Goal: Task Accomplishment & Management: Manage account settings

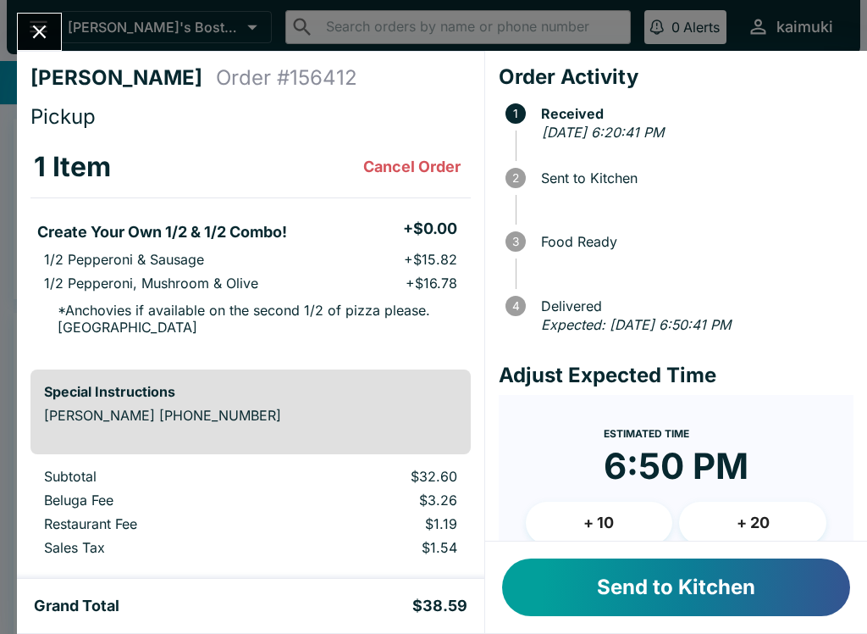
click at [697, 603] on button "Send to Kitchen" at bounding box center [676, 587] width 348 height 58
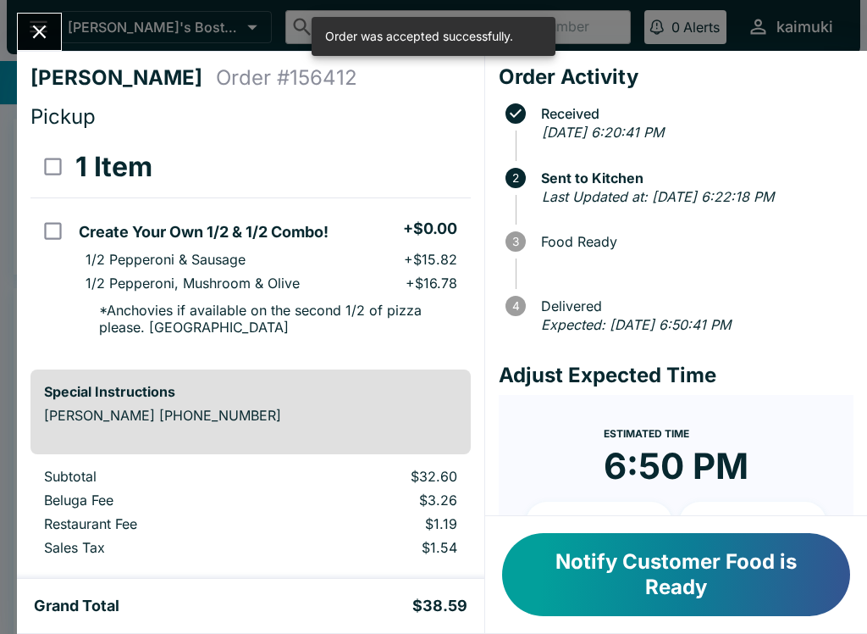
click at [53, 36] on button "Close" at bounding box center [39, 32] width 43 height 36
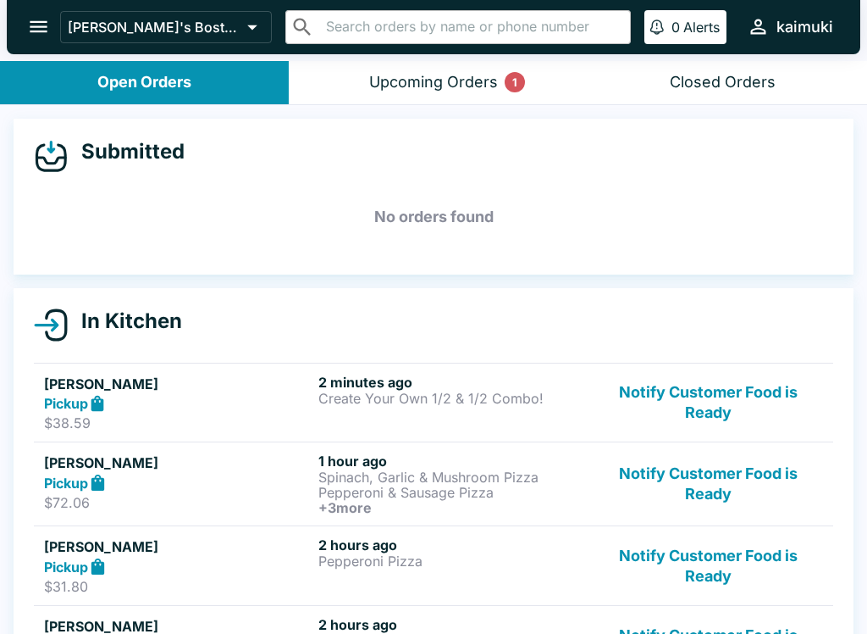
click at [432, 73] on div "Upcoming Orders 1" at bounding box center [433, 82] width 129 height 19
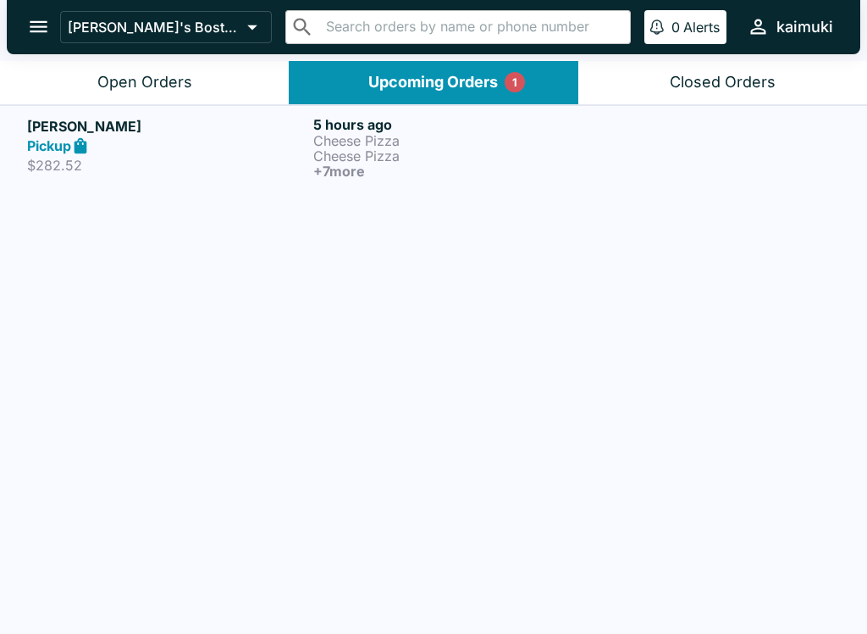
click at [307, 138] on div "Pickup" at bounding box center [167, 145] width 280 height 19
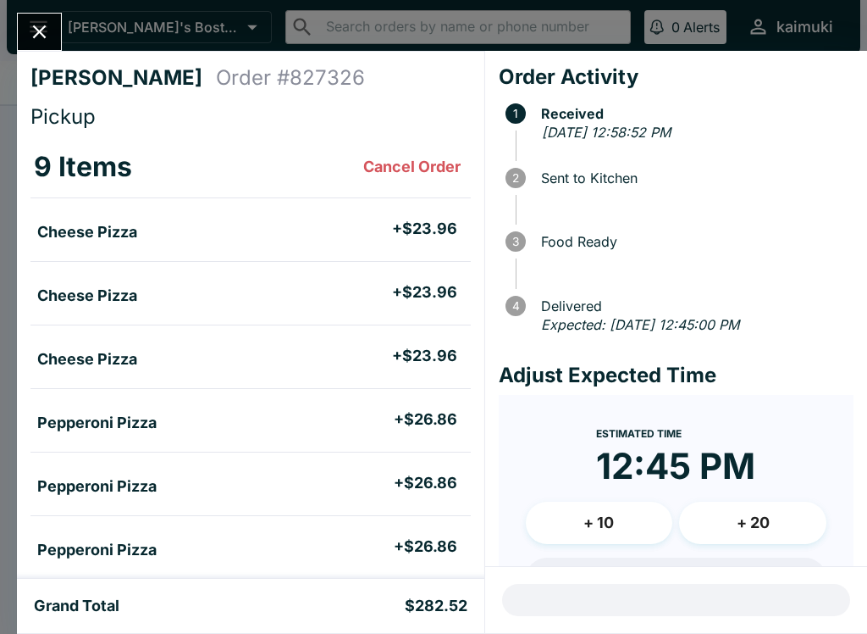
click at [45, 23] on icon "Close" at bounding box center [39, 31] width 23 height 23
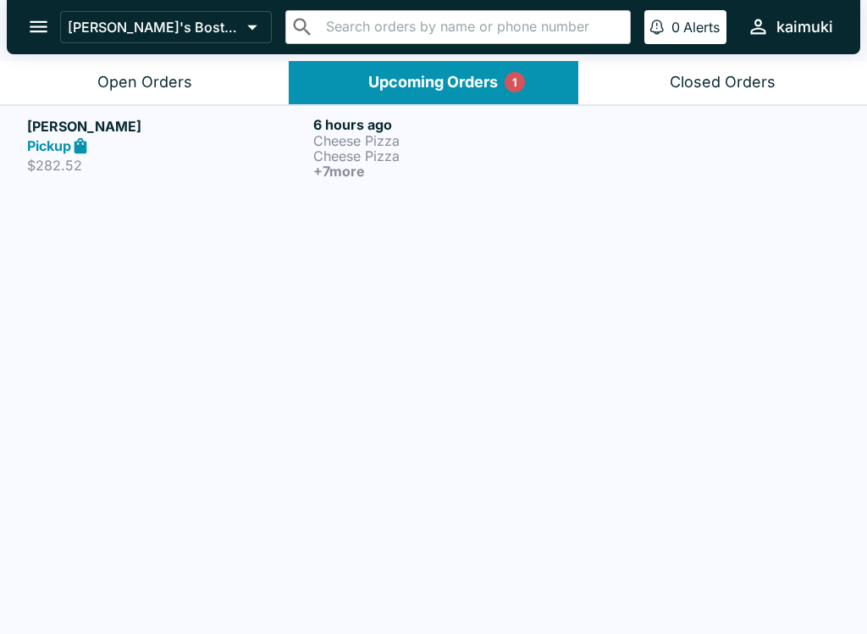
click at [29, 23] on icon "open drawer" at bounding box center [38, 26] width 23 height 23
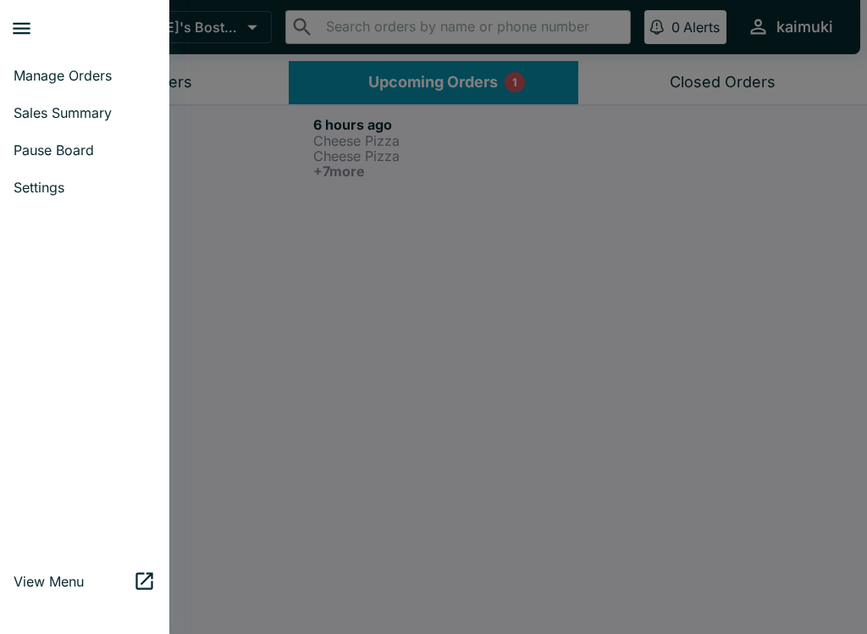
click at [32, 65] on link "Manage Orders" at bounding box center [84, 75] width 169 height 37
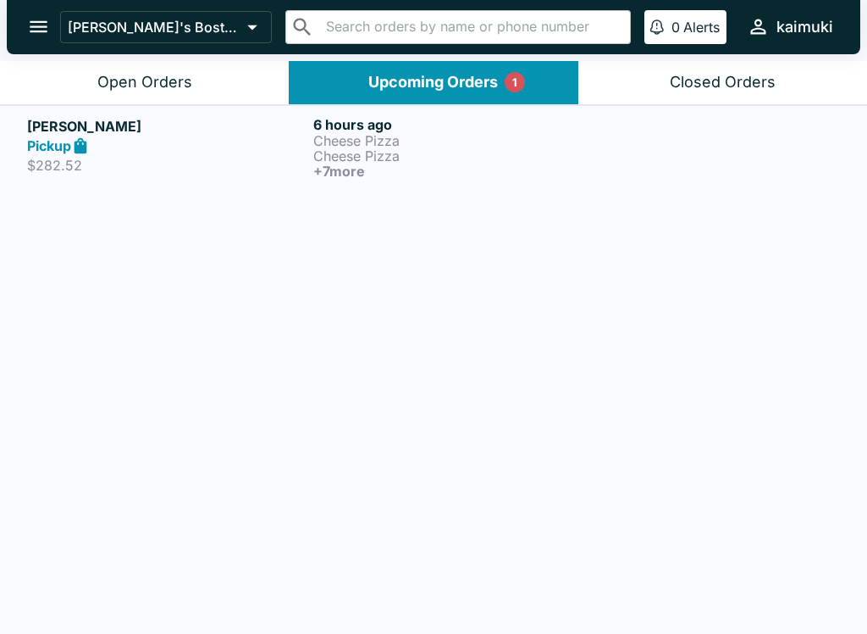
click at [101, 69] on button "Open Orders" at bounding box center [144, 82] width 289 height 43
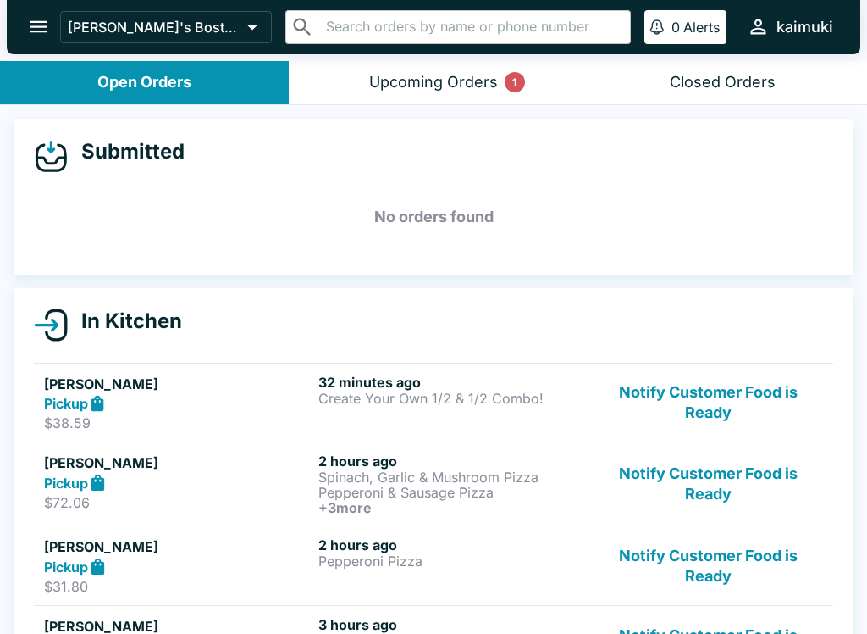
click at [17, 12] on div "[PERSON_NAME]'s Boston Pizza ​ ​ 0 Alerts kaimuki" at bounding box center [434, 27] width 854 height 54
click at [42, 14] on button "open drawer" at bounding box center [38, 26] width 43 height 43
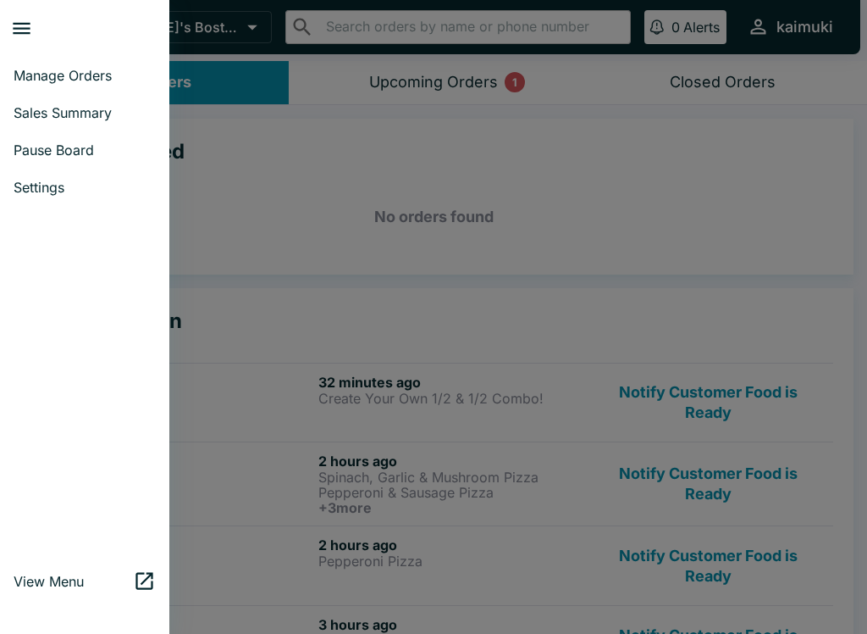
click at [38, 182] on span "Settings" at bounding box center [85, 187] width 142 height 17
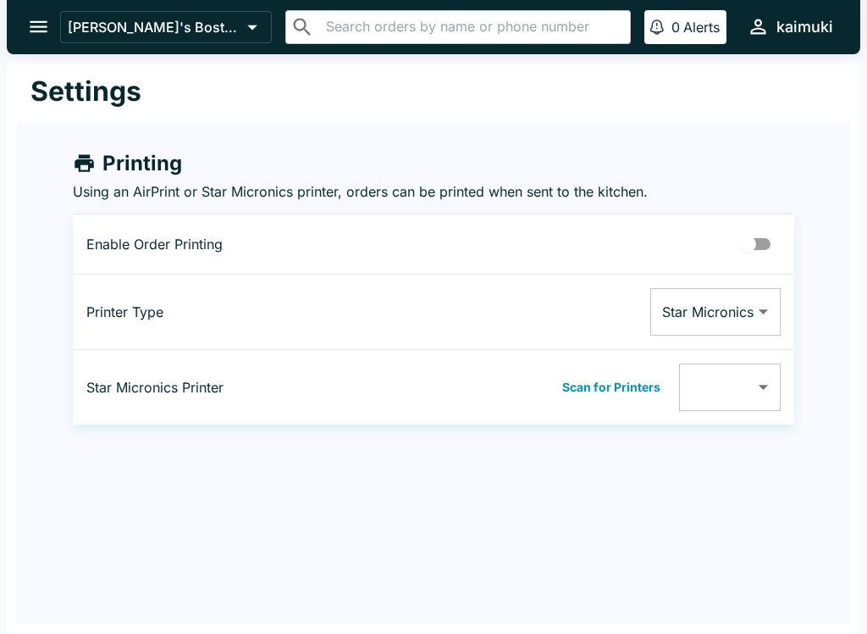
click at [41, 24] on icon "open drawer" at bounding box center [38, 26] width 23 height 23
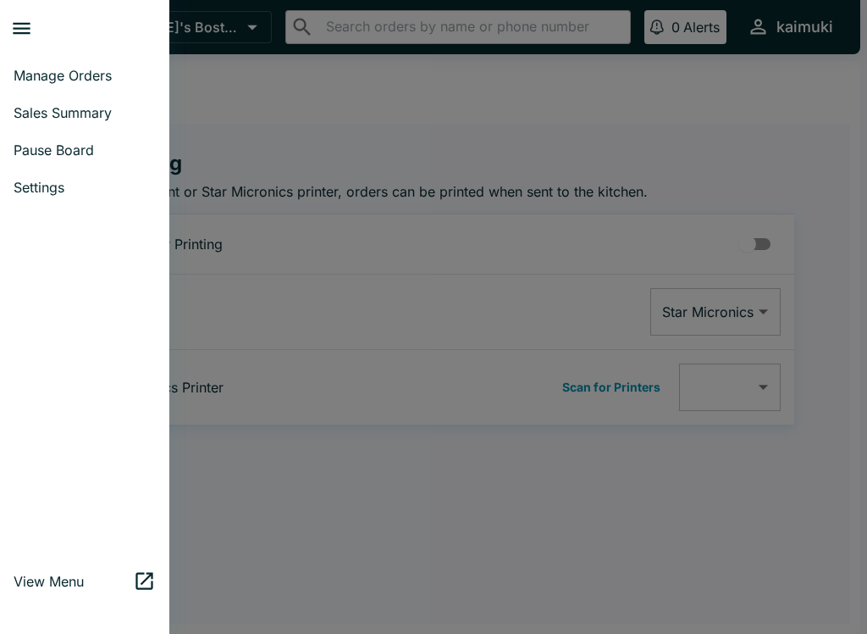
click at [21, 153] on span "Pause Board" at bounding box center [85, 149] width 142 height 17
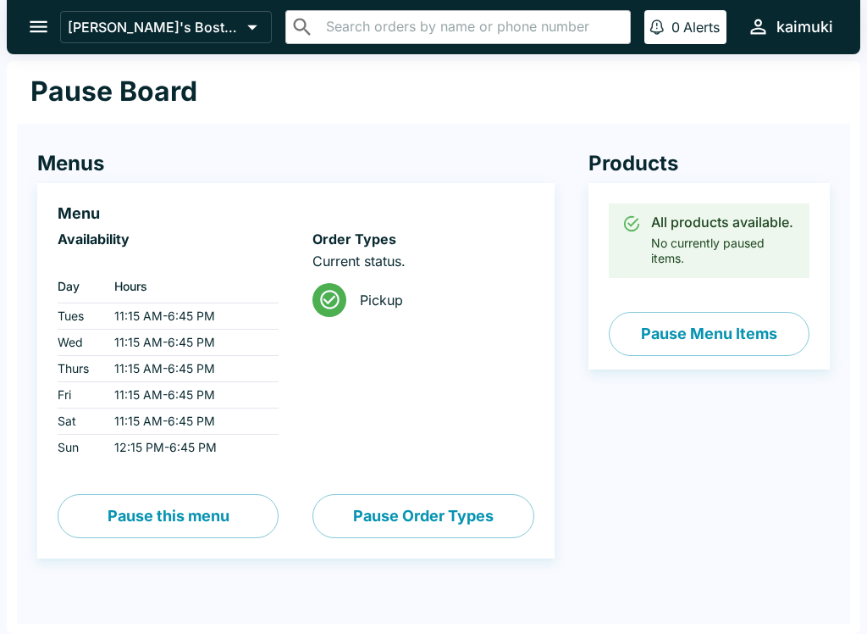
click at [185, 501] on button "Pause this menu" at bounding box center [168, 516] width 221 height 44
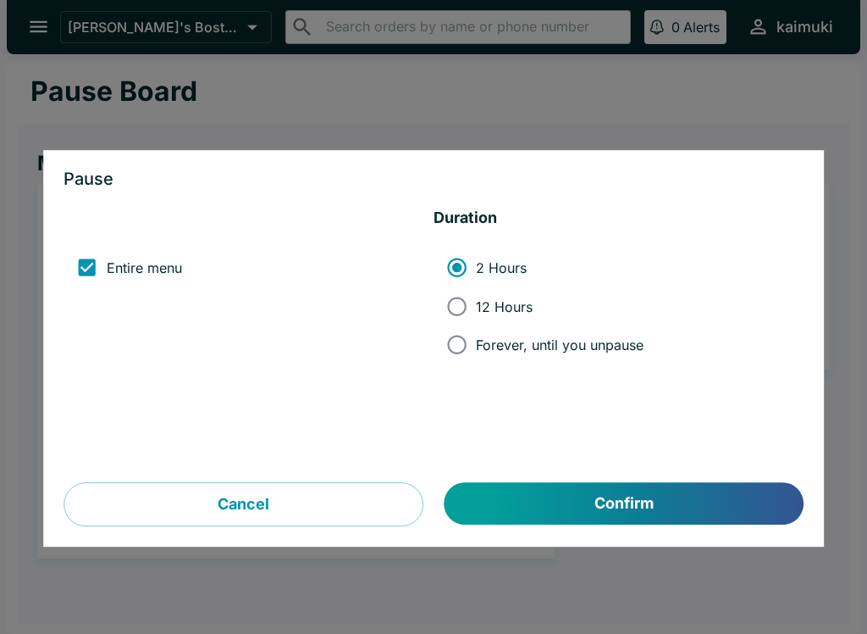
click at [458, 307] on input "12 Hours" at bounding box center [457, 306] width 38 height 38
radio input "true"
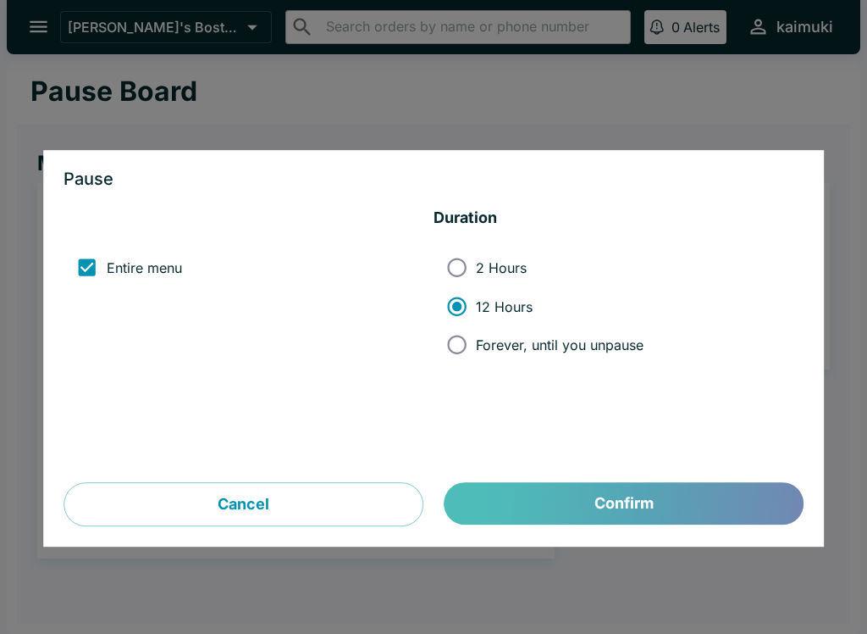
click at [581, 501] on button "Confirm" at bounding box center [624, 504] width 359 height 42
